Goal: Task Accomplishment & Management: Manage account settings

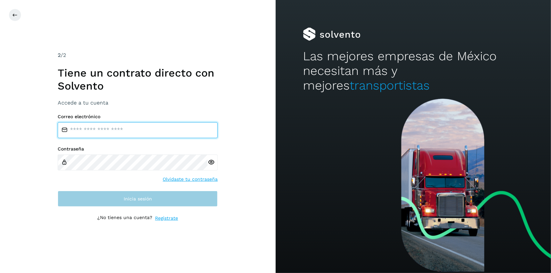
type input "**********"
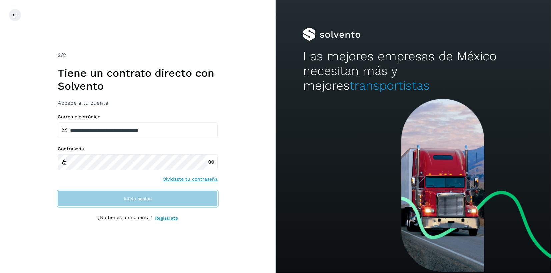
click at [162, 195] on button "Inicia sesión" at bounding box center [138, 199] width 160 height 16
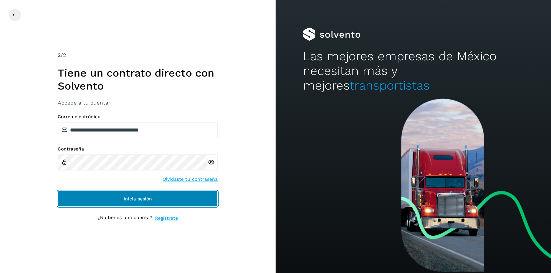
click at [162, 195] on button "Inicia sesión" at bounding box center [138, 199] width 160 height 16
click at [152, 199] on button "Inicia sesión" at bounding box center [138, 199] width 160 height 16
